Goal: Communication & Community: Answer question/provide support

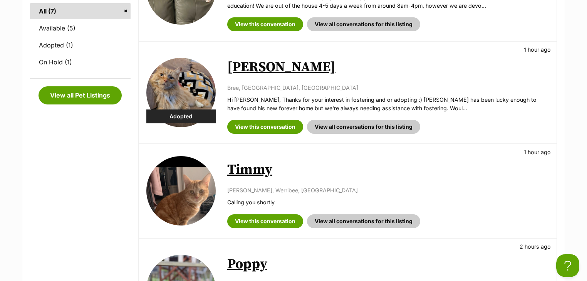
scroll to position [370, 0]
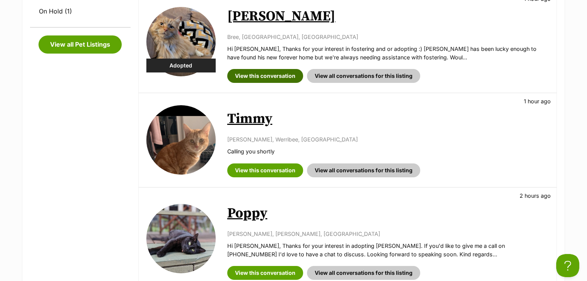
click at [262, 77] on link "View this conversation" at bounding box center [265, 76] width 76 height 14
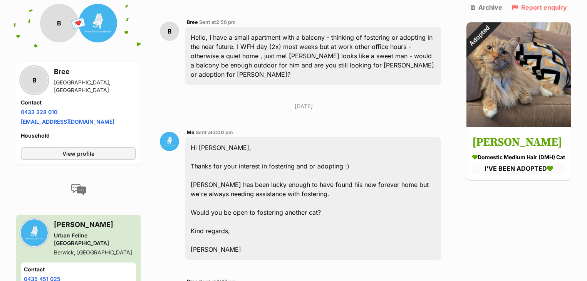
scroll to position [308, 0]
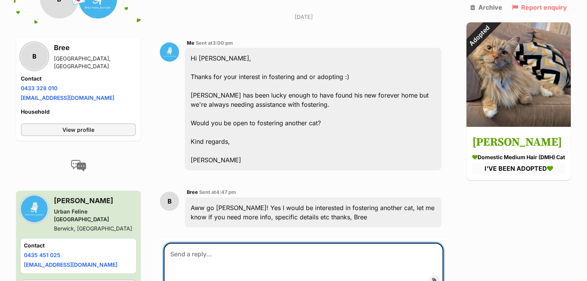
click at [228, 256] on textarea at bounding box center [304, 266] width 280 height 46
click at [206, 243] on textarea at bounding box center [304, 266] width 280 height 46
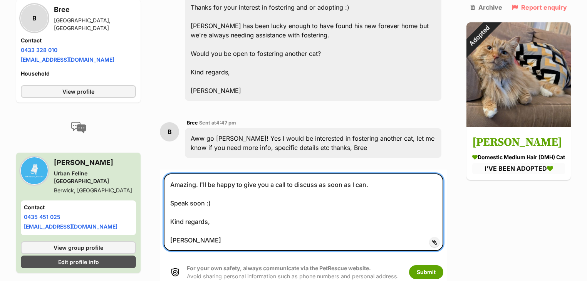
scroll to position [443, 0]
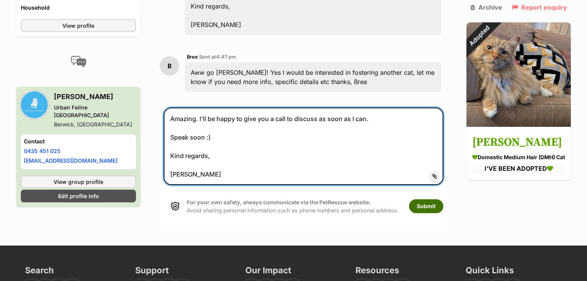
type textarea "Amazing. I'll be happy to give you a call to discuss as soon as I can. Speak so…"
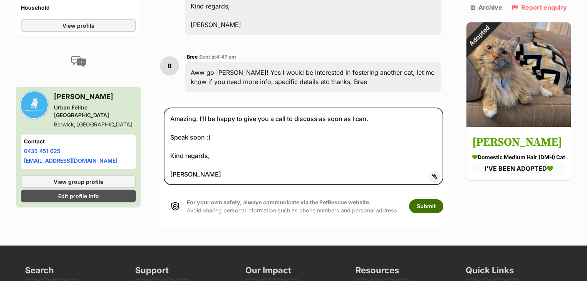
click at [417, 199] on button "Submit" at bounding box center [426, 206] width 34 height 14
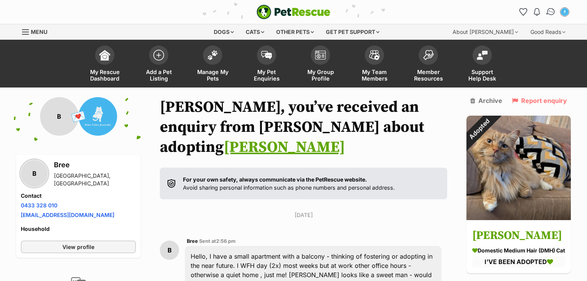
click at [553, 14] on img "Conversations" at bounding box center [551, 12] width 10 height 10
